Goal: Find specific page/section: Find specific page/section

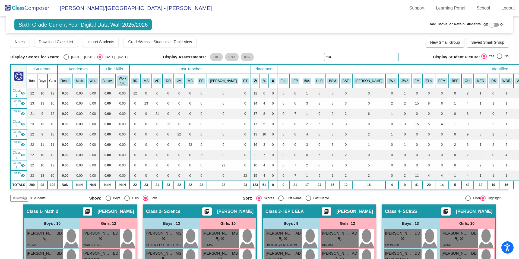
scroll to position [516, 0]
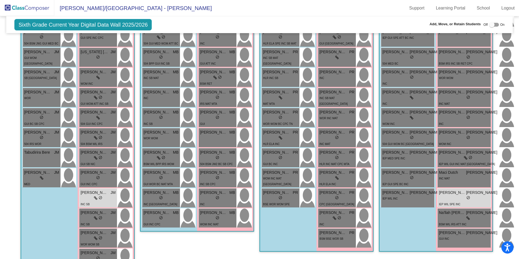
click at [43, 6] on img at bounding box center [27, 8] width 54 height 16
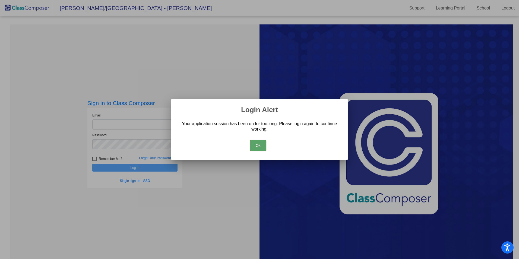
click at [258, 147] on button "Ok" at bounding box center [258, 145] width 16 height 11
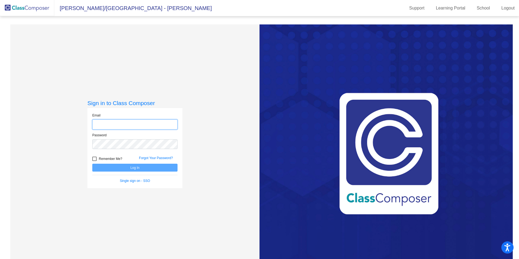
click at [141, 123] on input "email" at bounding box center [134, 124] width 85 height 10
type input "[EMAIL_ADDRESS][DOMAIN_NAME]"
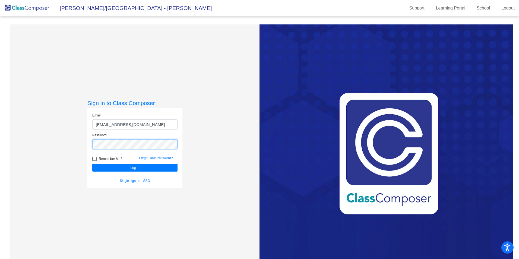
click at [92, 164] on button "Log In" at bounding box center [134, 168] width 85 height 8
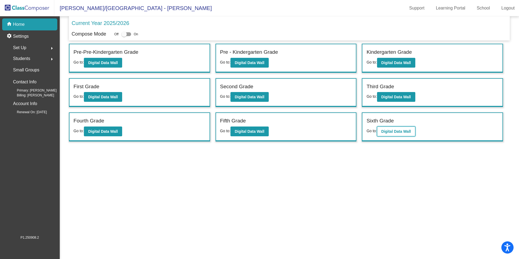
click at [391, 132] on b "Digital Data Wall" at bounding box center [396, 131] width 30 height 4
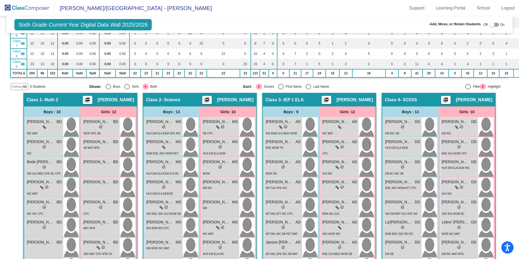
scroll to position [109, 0]
